Goal: Transaction & Acquisition: Purchase product/service

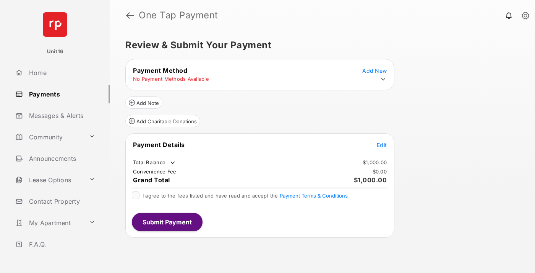
click at [382, 148] on span "Edit" at bounding box center [382, 144] width 10 height 6
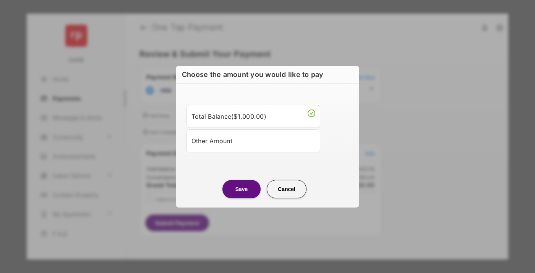
click at [253, 140] on div "Other Amount" at bounding box center [253, 140] width 124 height 13
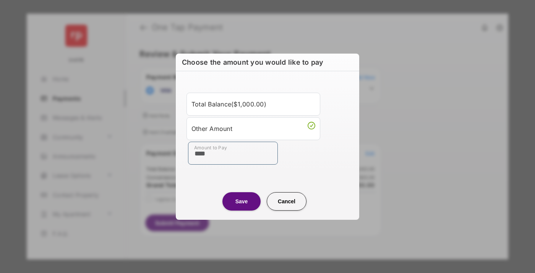
type input "****"
click at [242, 201] on button "Save" at bounding box center [241, 201] width 38 height 18
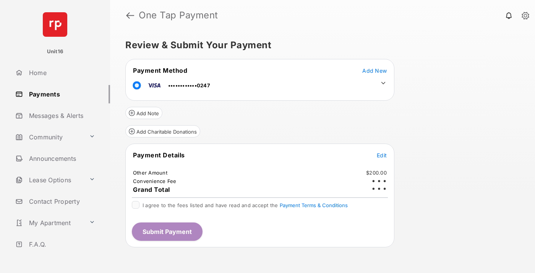
click at [383, 83] on icon at bounding box center [383, 83] width 7 height 7
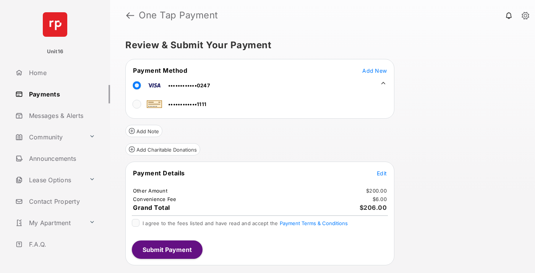
click at [382, 173] on span "Edit" at bounding box center [382, 173] width 10 height 6
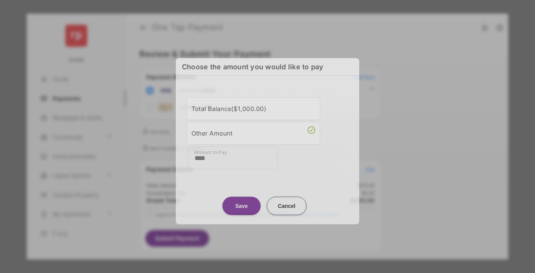
click at [242, 201] on button "Save" at bounding box center [241, 205] width 38 height 18
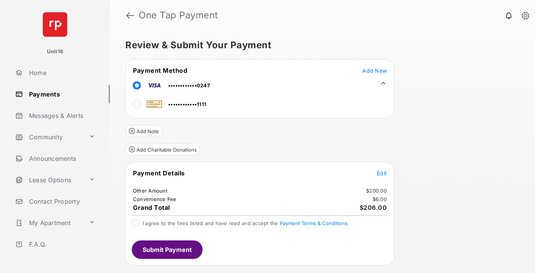
click at [167, 249] on button "Submit Payment" at bounding box center [167, 249] width 71 height 18
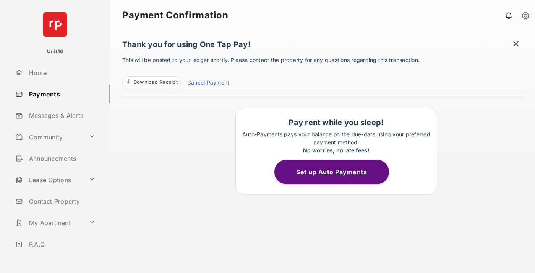
click at [208, 83] on link "Cancel Payment" at bounding box center [208, 83] width 42 height 10
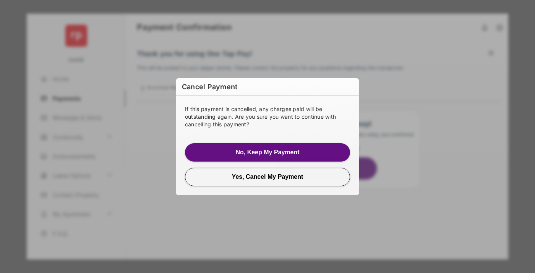
click at [268, 176] on button "Yes, Cancel My Payment" at bounding box center [267, 176] width 165 height 18
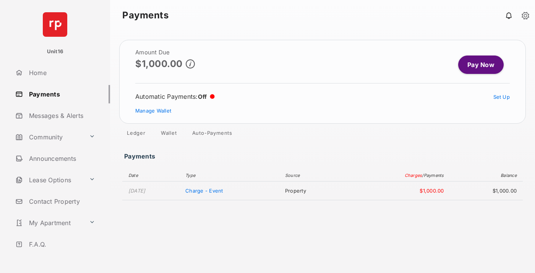
click at [153, 110] on link "Manage Wallet" at bounding box center [153, 110] width 36 height 6
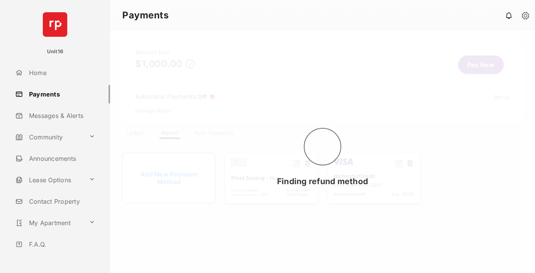
click at [410, 163] on button at bounding box center [410, 163] width 8 height 9
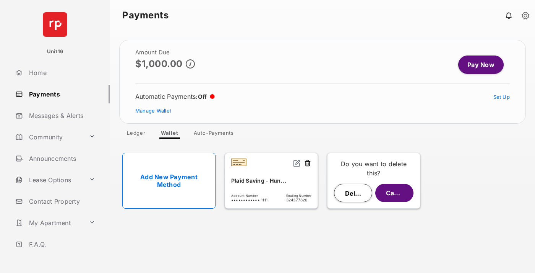
click at [353, 193] on button "Delete" at bounding box center [353, 192] width 38 height 18
